Goal: Register for event/course

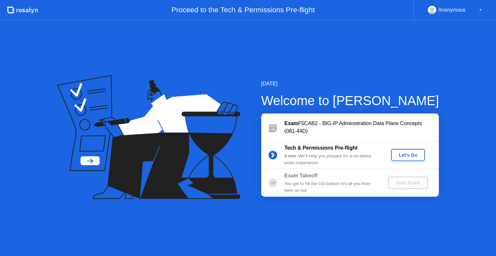
click at [403, 161] on button "Let's Go" at bounding box center [408, 155] width 34 height 12
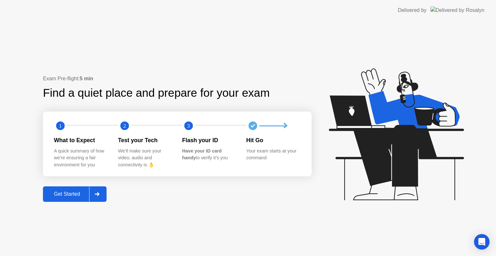
click at [67, 198] on button "Get Started" at bounding box center [75, 195] width 64 height 16
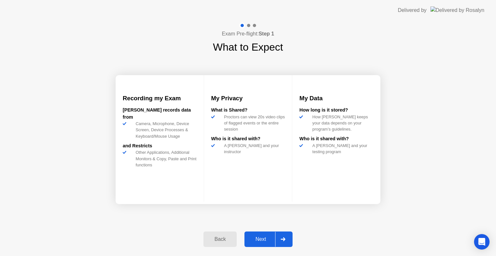
click at [267, 237] on div "Next" at bounding box center [260, 240] width 29 height 6
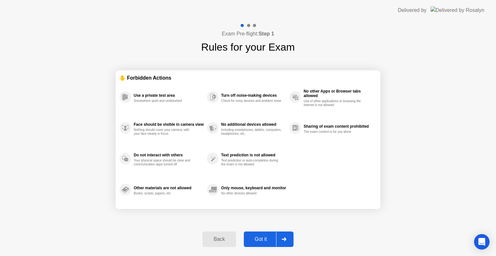
click at [267, 237] on div "Got it" at bounding box center [261, 240] width 30 height 6
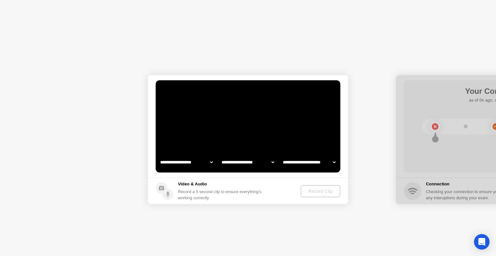
select select "**********"
select select "*******"
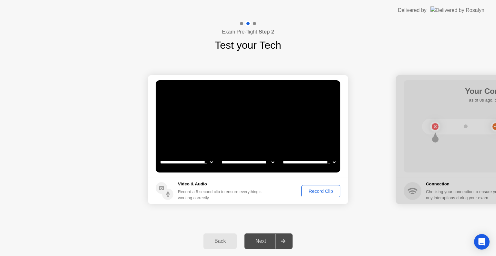
click at [315, 191] on div "Record Clip" at bounding box center [321, 191] width 35 height 5
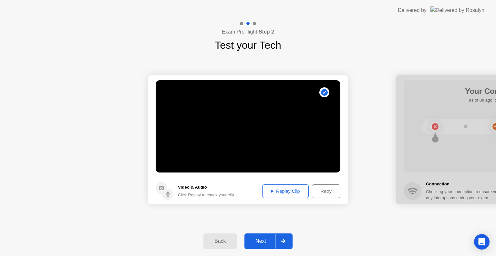
click at [282, 192] on div "Replay Clip" at bounding box center [285, 191] width 42 height 5
click at [267, 243] on div "Next" at bounding box center [260, 242] width 29 height 6
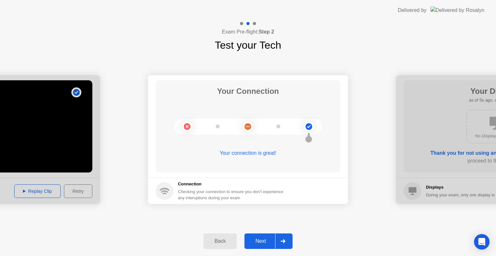
click at [267, 242] on div "Next" at bounding box center [260, 242] width 29 height 6
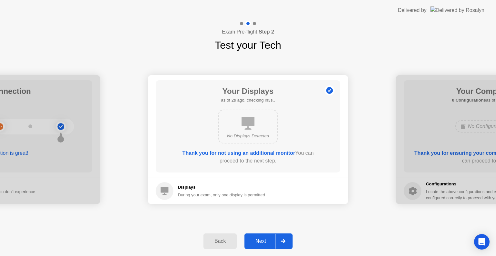
click at [267, 242] on div "Next" at bounding box center [260, 242] width 29 height 6
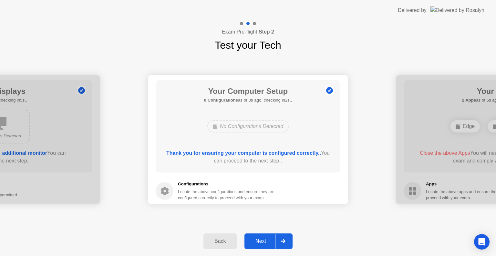
click at [267, 242] on div "Next" at bounding box center [260, 242] width 29 height 6
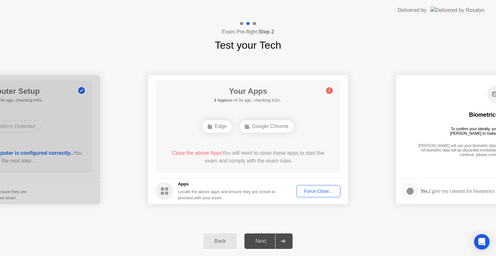
click at [320, 189] on div "Force Close..." at bounding box center [318, 191] width 39 height 5
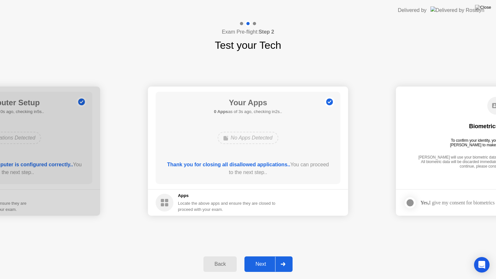
click at [264, 256] on div "Next" at bounding box center [260, 264] width 29 height 6
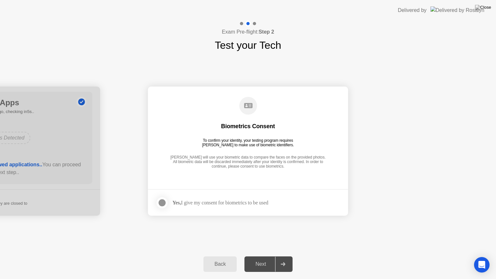
click at [164, 201] on div at bounding box center [162, 203] width 8 height 8
click at [286, 256] on div at bounding box center [283, 264] width 16 height 15
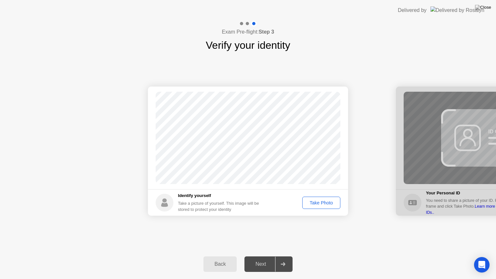
click at [318, 204] on div "Take Photo" at bounding box center [322, 202] width 34 height 5
click at [266, 256] on div "Next" at bounding box center [260, 264] width 29 height 6
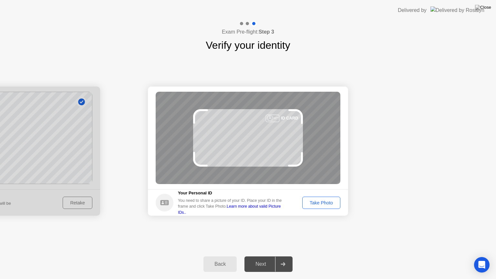
click at [324, 201] on div "Take Photo" at bounding box center [322, 202] width 34 height 5
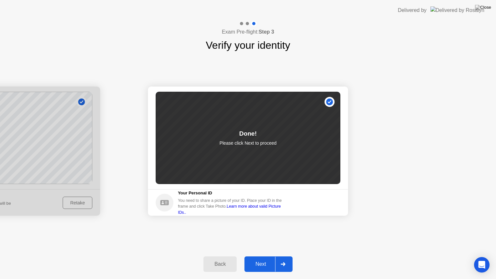
click at [265, 256] on div "Next" at bounding box center [260, 264] width 29 height 6
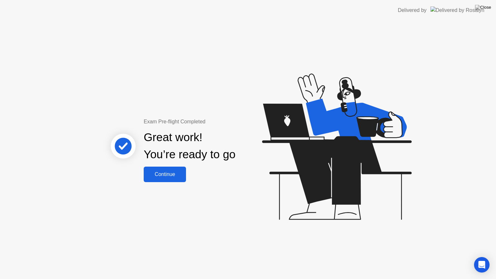
click at [165, 175] on div "Continue" at bounding box center [165, 174] width 38 height 6
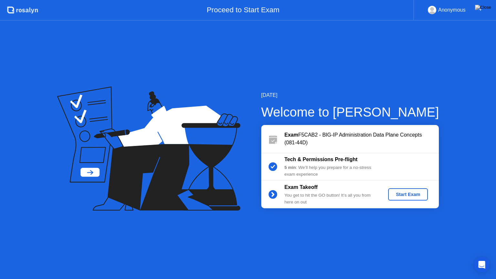
click at [403, 196] on div "Start Exam" at bounding box center [408, 194] width 35 height 5
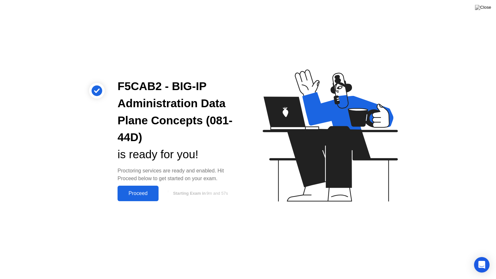
click at [136, 192] on div "Proceed" at bounding box center [137, 194] width 37 height 6
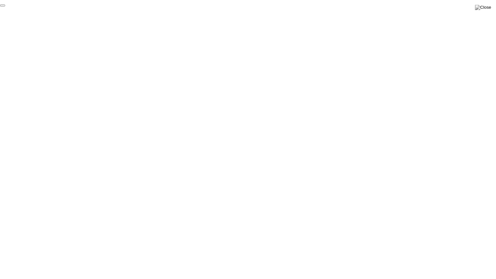
click div "End Proctoring Session"
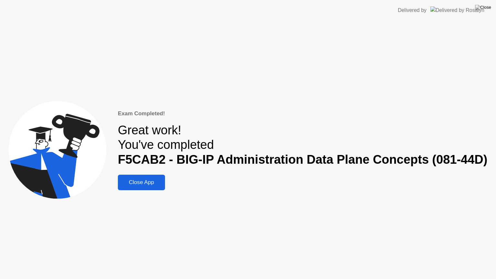
click at [145, 181] on div "Close App" at bounding box center [141, 182] width 43 height 6
